Goal: Task Accomplishment & Management: Manage account settings

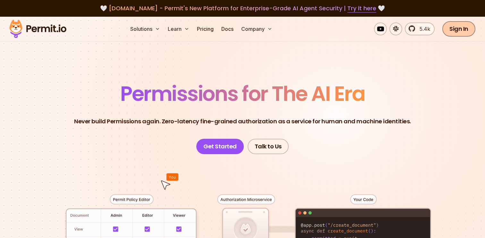
click at [456, 27] on link "Sign In" at bounding box center [458, 28] width 33 height 15
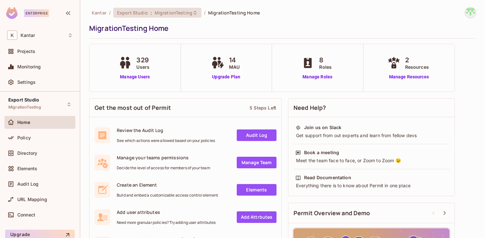
click at [138, 14] on span "Export Studio" at bounding box center [132, 13] width 31 height 6
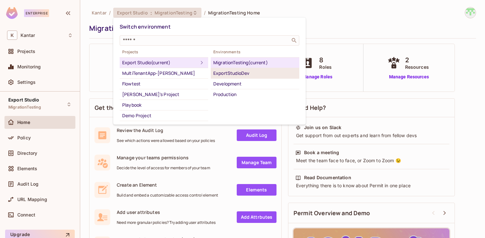
click at [240, 73] on div "ExportStudioDev" at bounding box center [254, 73] width 83 height 8
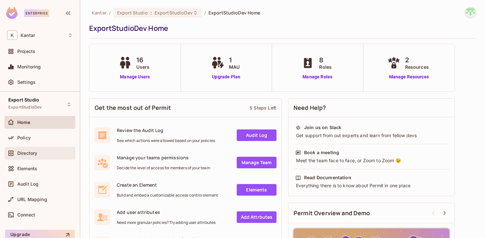
click at [37, 157] on div "Directory" at bounding box center [40, 153] width 66 height 8
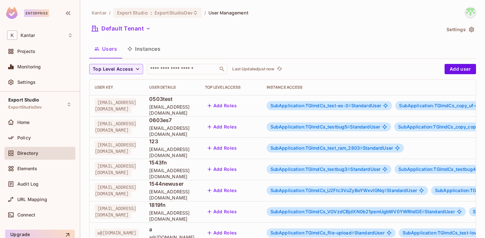
scroll to position [147, 0]
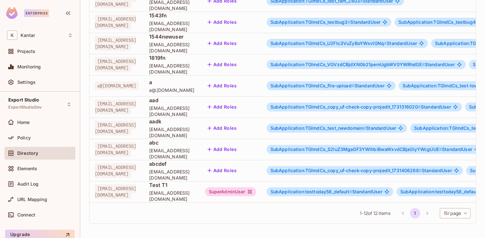
click at [445, 213] on body "Enterprise K Kantar Projects Monitoring Settings Export Studio ExportStudioDev …" at bounding box center [242, 119] width 485 height 238
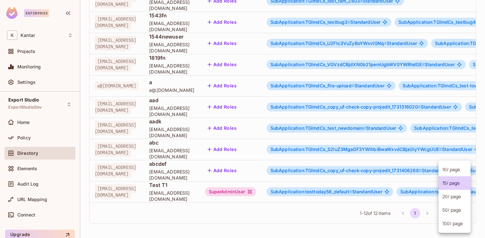
click at [447, 221] on li "100 / page" at bounding box center [455, 223] width 32 height 13
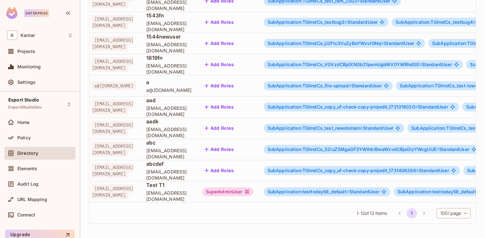
scroll to position [0, 0]
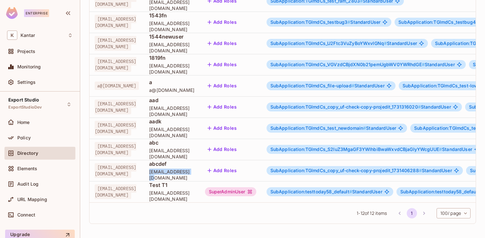
drag, startPoint x: 171, startPoint y: 176, endPoint x: 215, endPoint y: 176, distance: 44.0
click at [194, 176] on span "abcdef@kantar.com" at bounding box center [171, 174] width 45 height 12
copy span "abcdef@kantar.com"
click at [322, 172] on span "SubApplication:TGlmdCs_copy_uf-check-copy-projedit_1731406288 #" at bounding box center [345, 169] width 151 height 5
click at [368, 171] on span "SubApplication:TGlmdCs_copy_uf-check-copy-projedit_1731406288 #" at bounding box center [345, 169] width 151 height 5
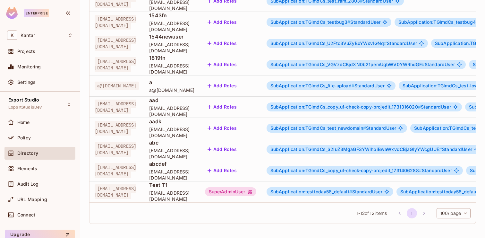
click at [388, 170] on span "SubApplication:TGlmdCs_copy_uf-check-copy-projedit_1731406288 #" at bounding box center [345, 169] width 151 height 5
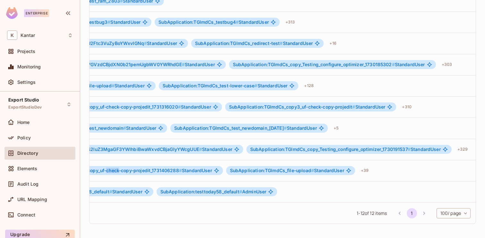
scroll to position [0, 293]
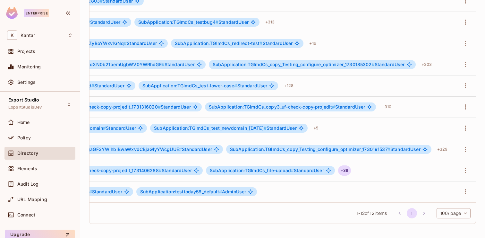
click at [345, 171] on div "+ 39" at bounding box center [344, 170] width 13 height 10
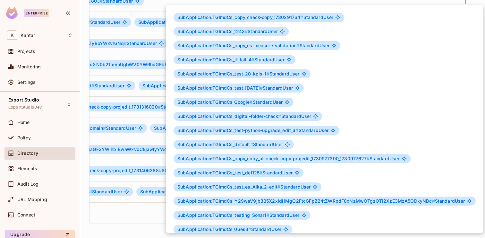
scroll to position [333, 0]
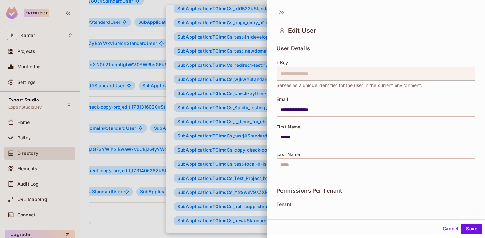
click at [134, 210] on div at bounding box center [242, 119] width 485 height 238
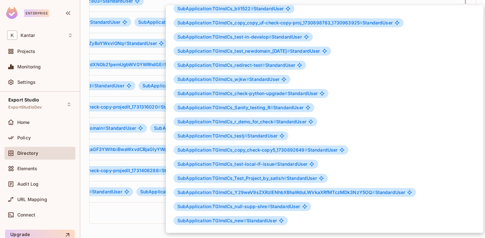
click at [133, 217] on div at bounding box center [242, 119] width 485 height 238
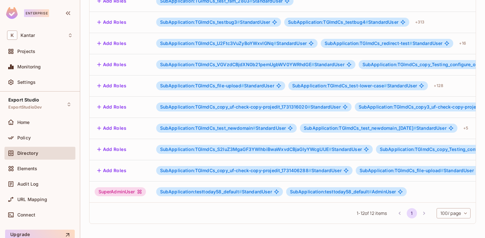
scroll to position [0, 0]
